Goal: Find specific page/section: Find specific page/section

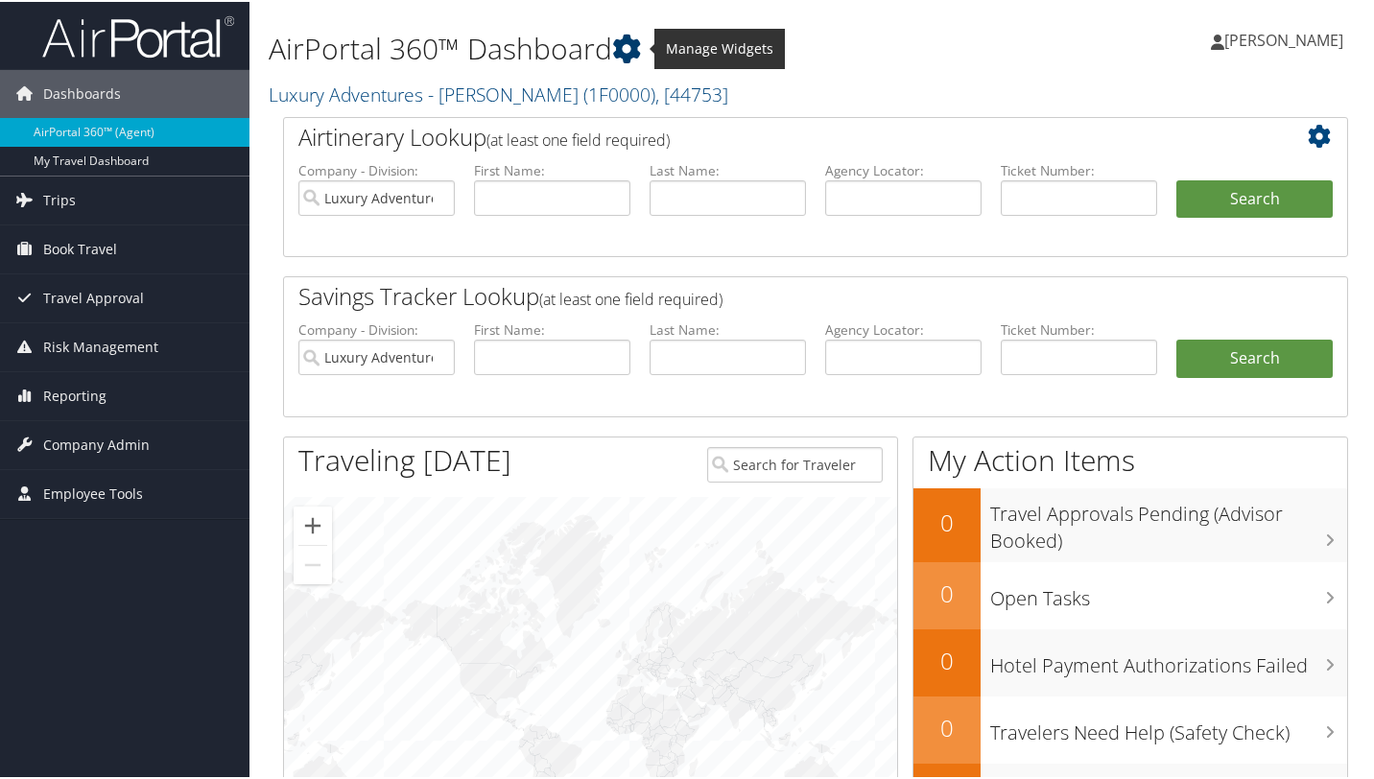
click at [640, 37] on icon at bounding box center [626, 47] width 29 height 29
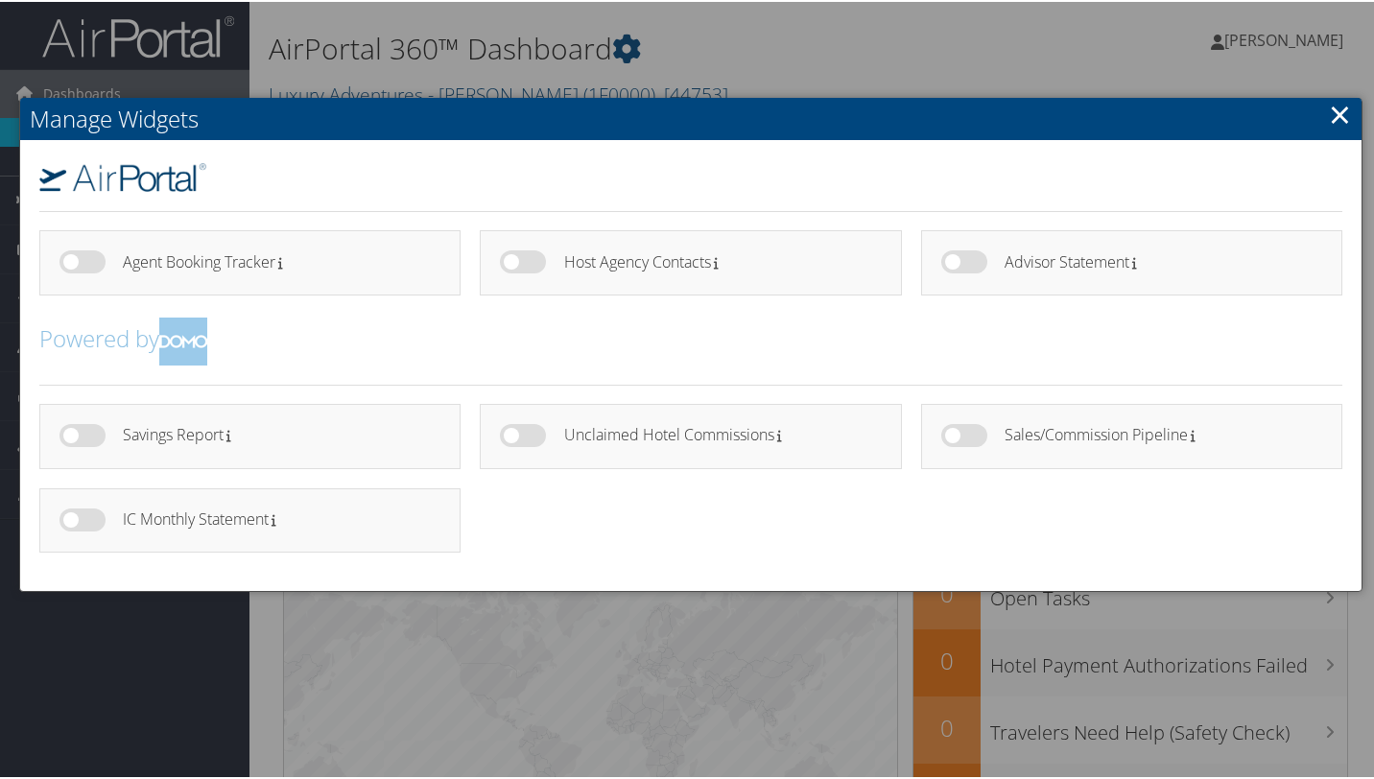
click at [94, 518] on label at bounding box center [82, 518] width 46 height 23
click at [82, 518] on input "checkbox" at bounding box center [75, 521] width 12 height 12
checkbox input "true"
click at [534, 438] on label at bounding box center [523, 433] width 46 height 23
click at [522, 438] on input "checkbox" at bounding box center [515, 437] width 12 height 12
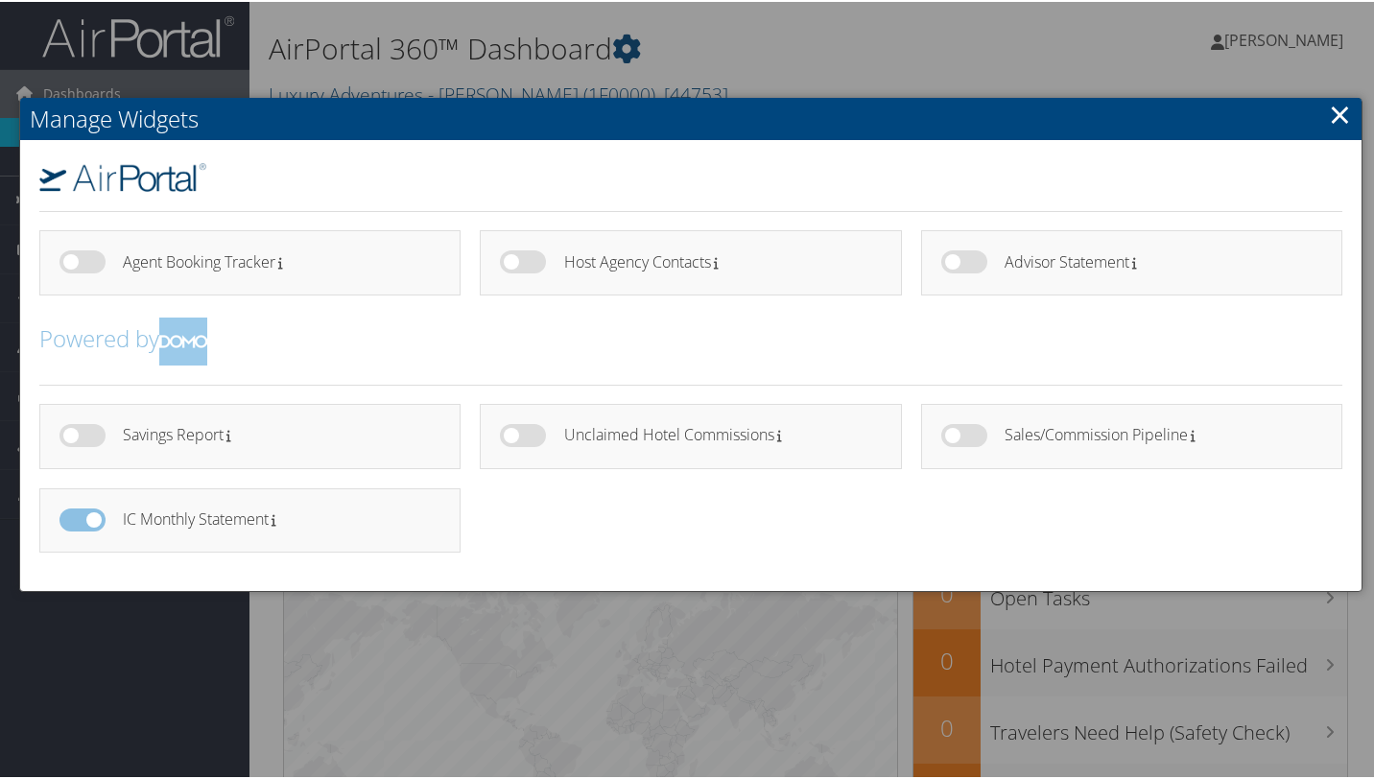
checkbox input "true"
click at [965, 436] on label at bounding box center [964, 433] width 46 height 23
click at [963, 436] on input "checkbox" at bounding box center [957, 437] width 12 height 12
checkbox input "true"
click at [978, 262] on label at bounding box center [964, 259] width 46 height 23
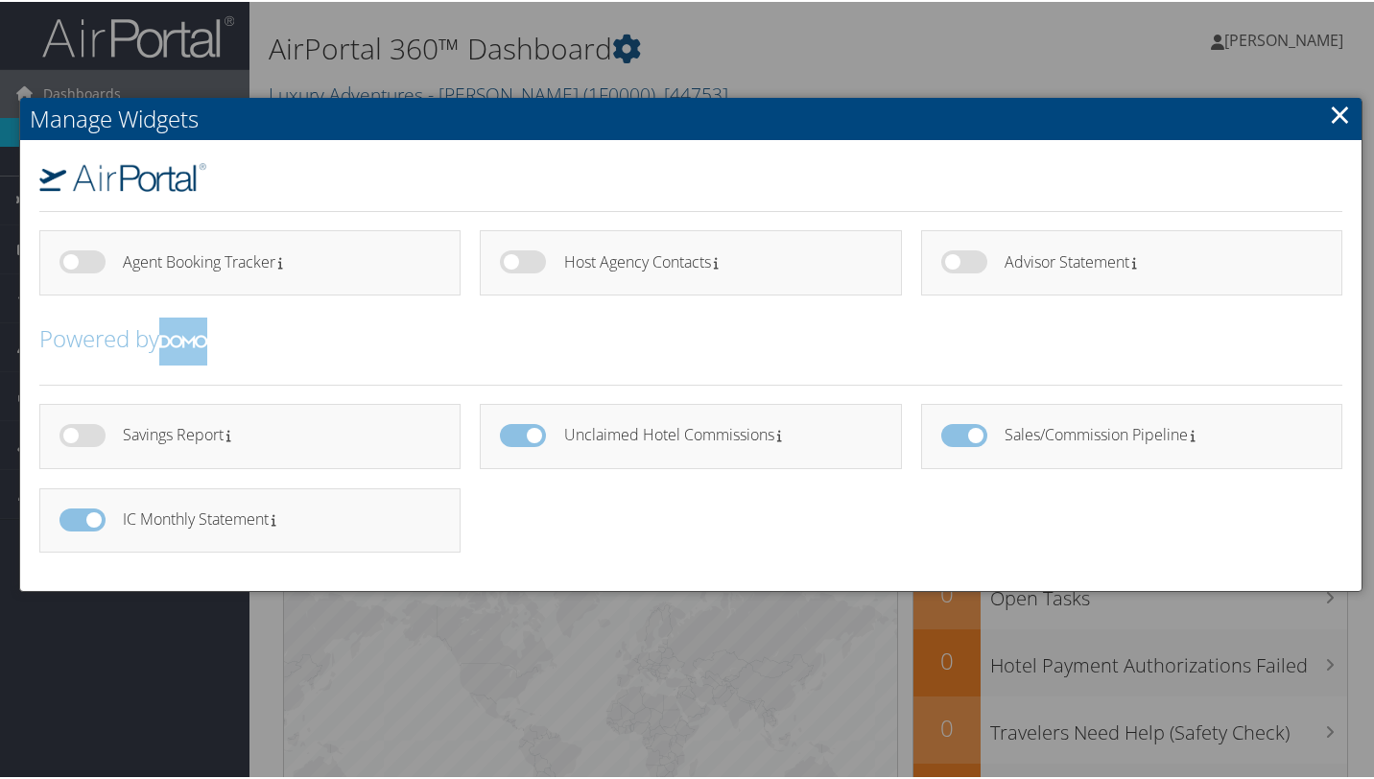
click at [963, 262] on input "checkbox" at bounding box center [957, 263] width 12 height 12
checkbox input "true"
click at [532, 253] on label at bounding box center [523, 259] width 46 height 23
click at [522, 257] on input "checkbox" at bounding box center [515, 263] width 12 height 12
checkbox input "true"
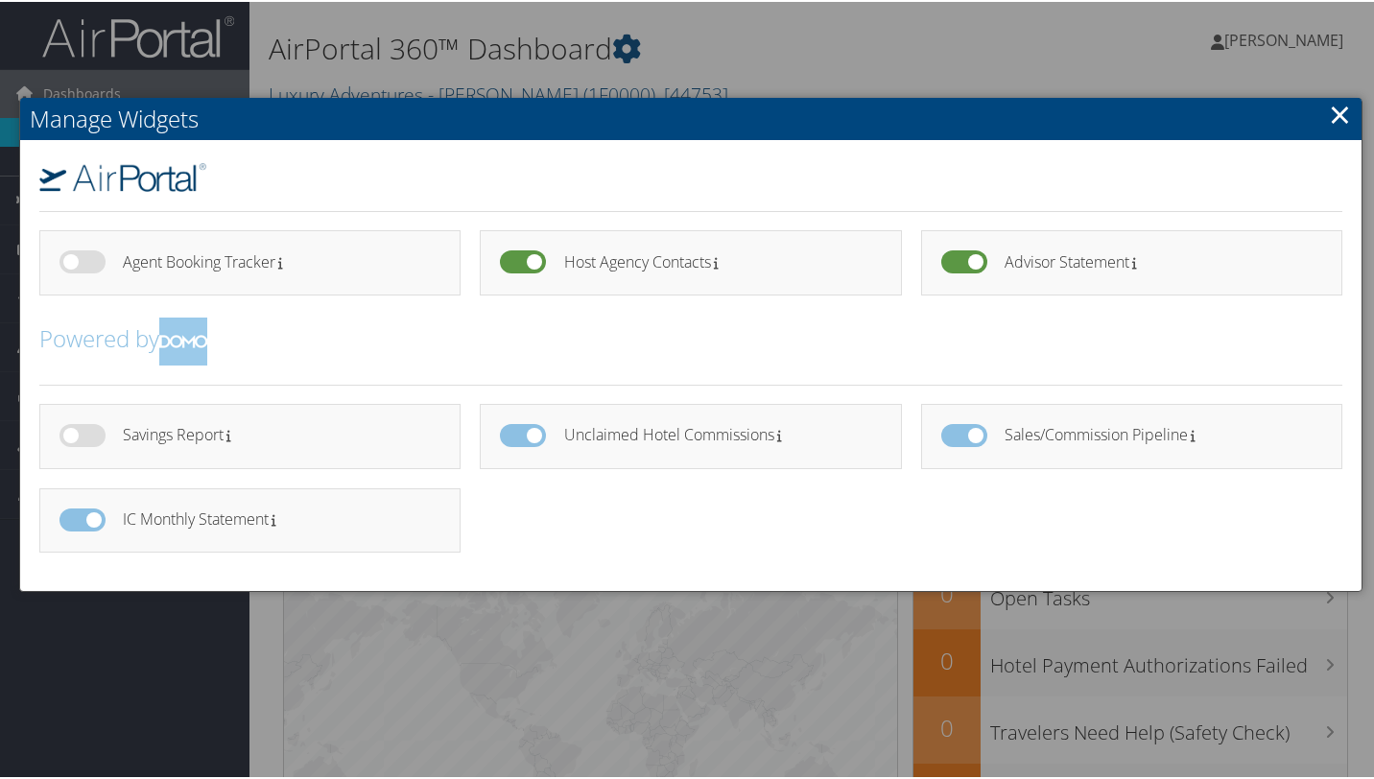
click at [95, 261] on label at bounding box center [82, 259] width 46 height 23
click at [82, 261] on input "checkbox" at bounding box center [75, 263] width 12 height 12
checkbox input "true"
click at [95, 436] on label at bounding box center [82, 433] width 46 height 23
click at [82, 436] on input "checkbox" at bounding box center [75, 437] width 12 height 12
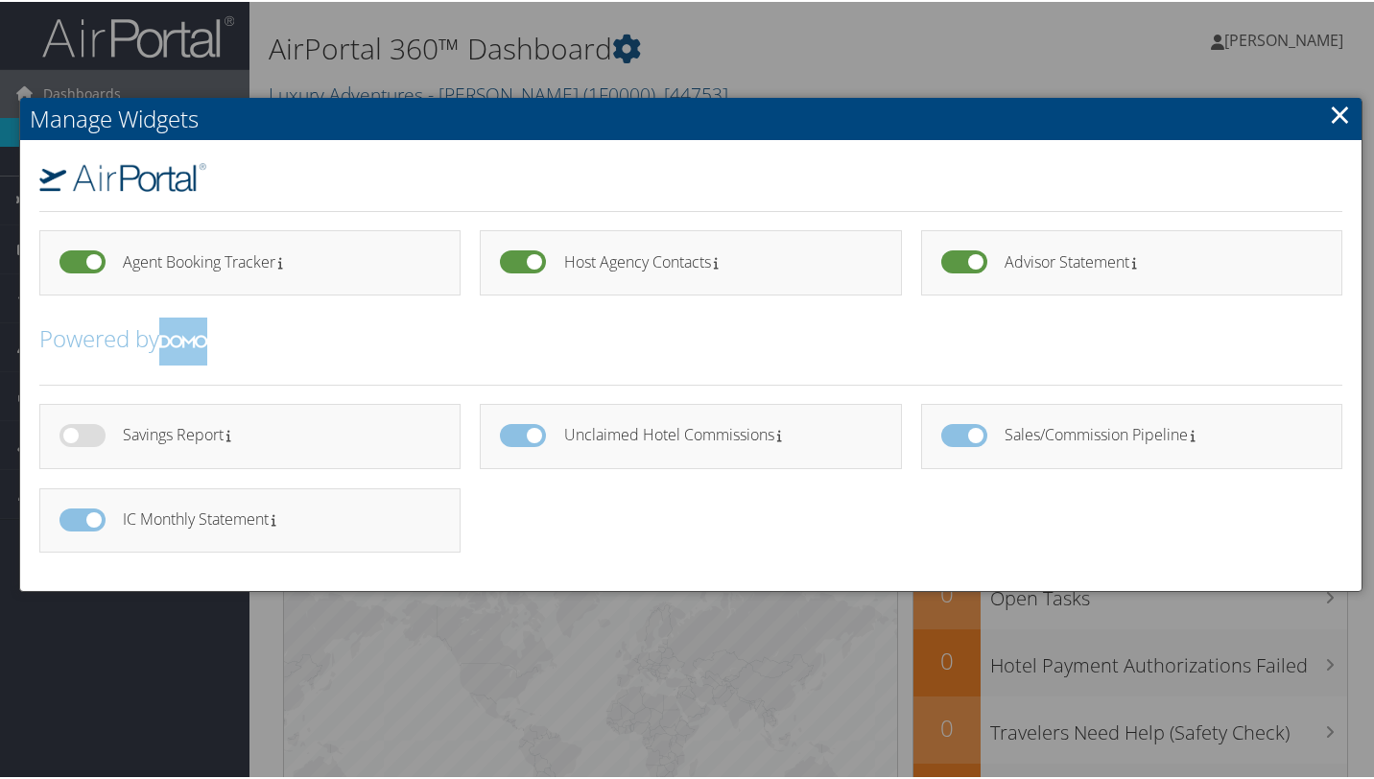
checkbox input "true"
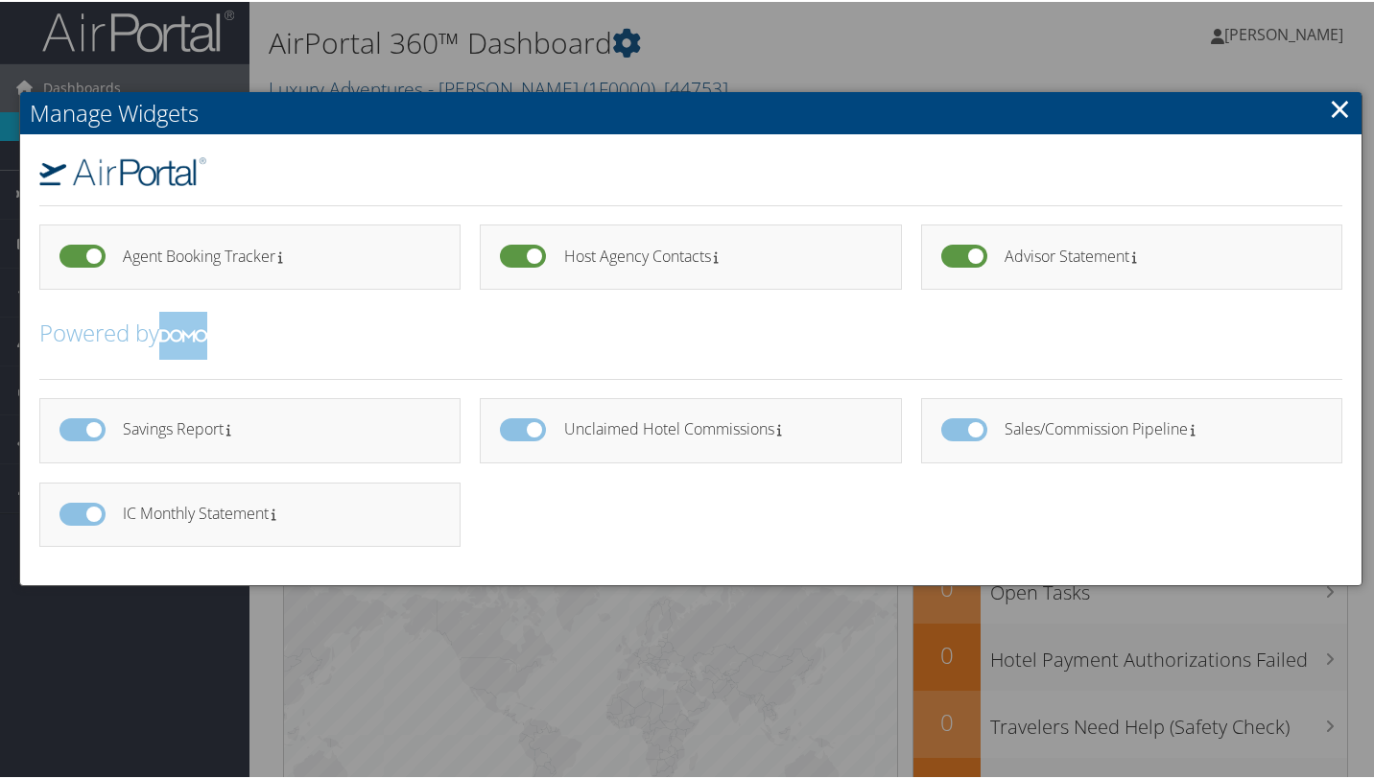
scroll to position [3, 0]
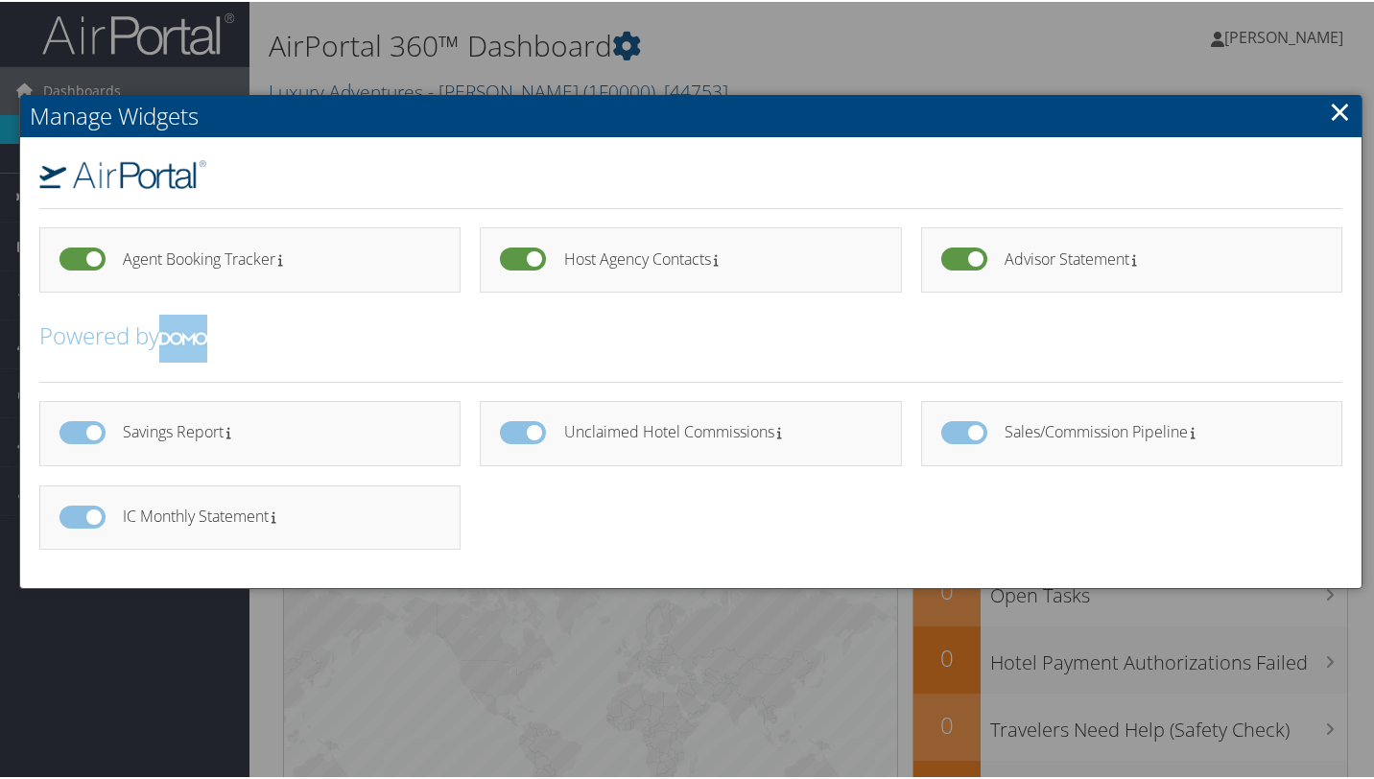
click at [698, 570] on div "Agent Booking Tracker Host Agency Contacts" at bounding box center [690, 361] width 1341 height 451
click at [1329, 110] on link "×" at bounding box center [1340, 109] width 22 height 38
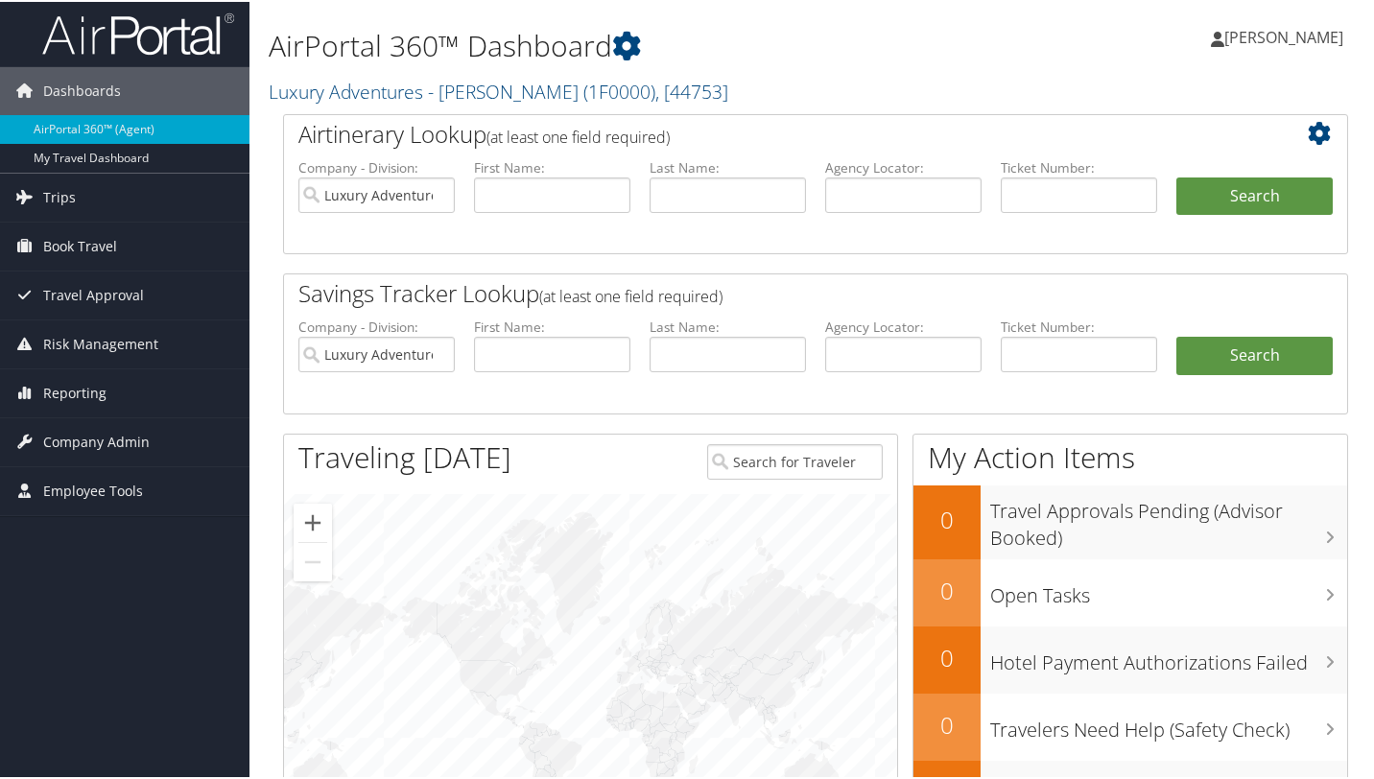
scroll to position [0, 0]
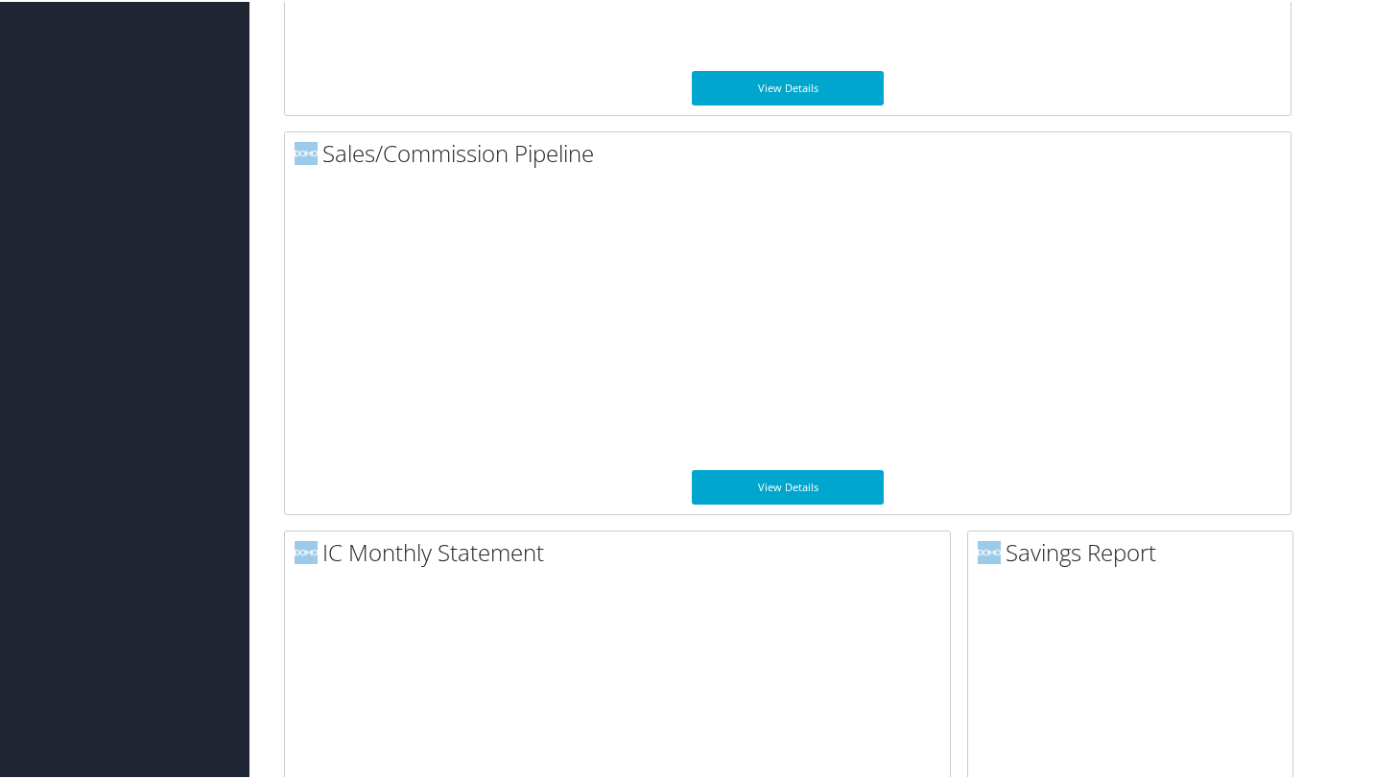
scroll to position [1826, 0]
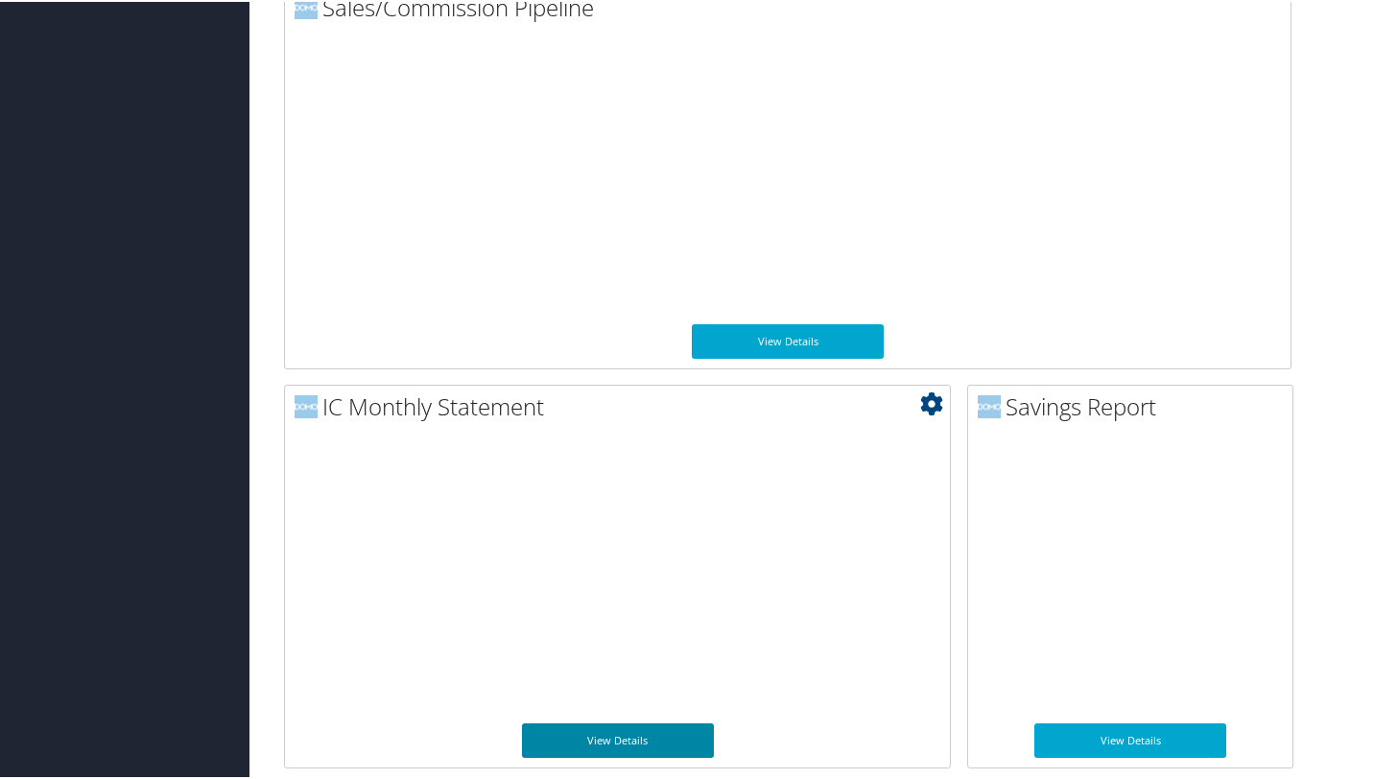
click at [627, 733] on link "View Details" at bounding box center [618, 738] width 192 height 35
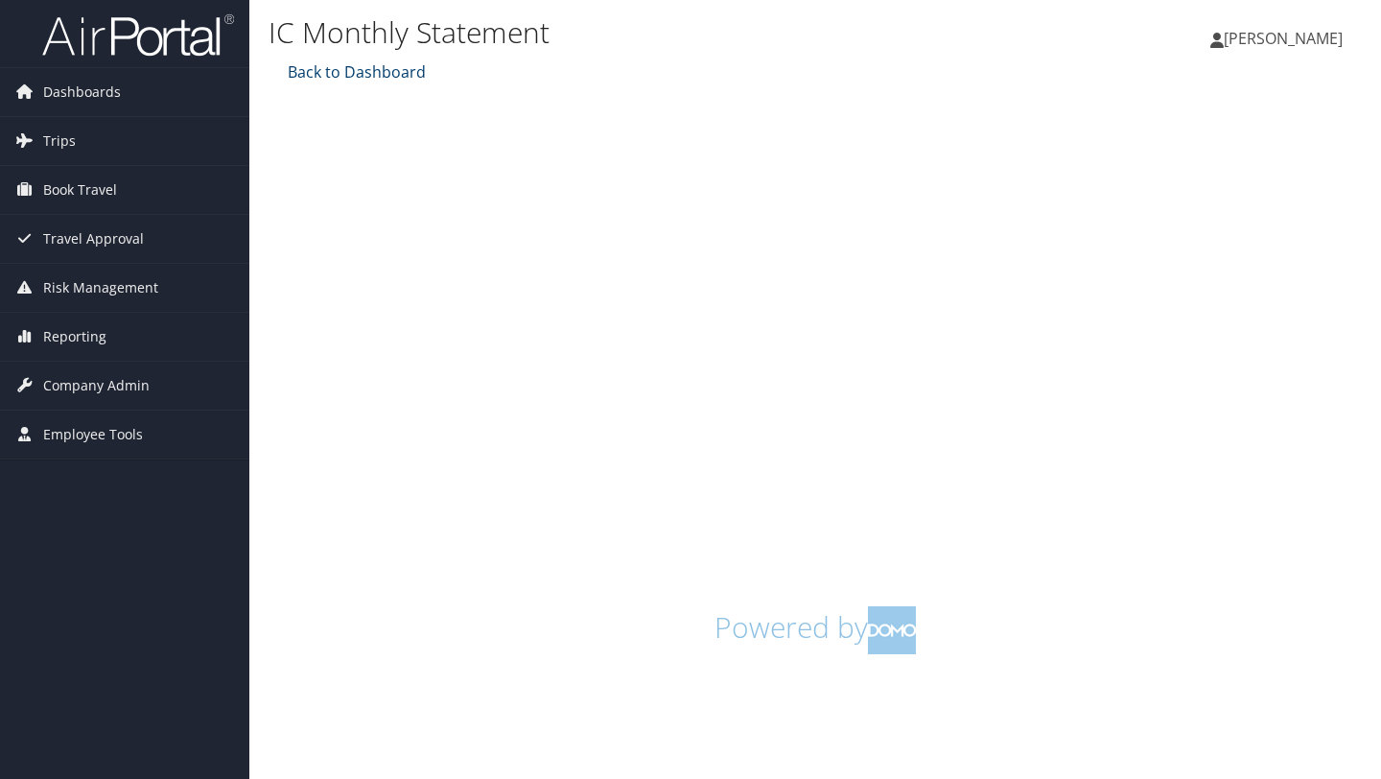
click at [392, 72] on link "Back to Dashboard" at bounding box center [354, 71] width 143 height 21
